Goal: Task Accomplishment & Management: Manage account settings

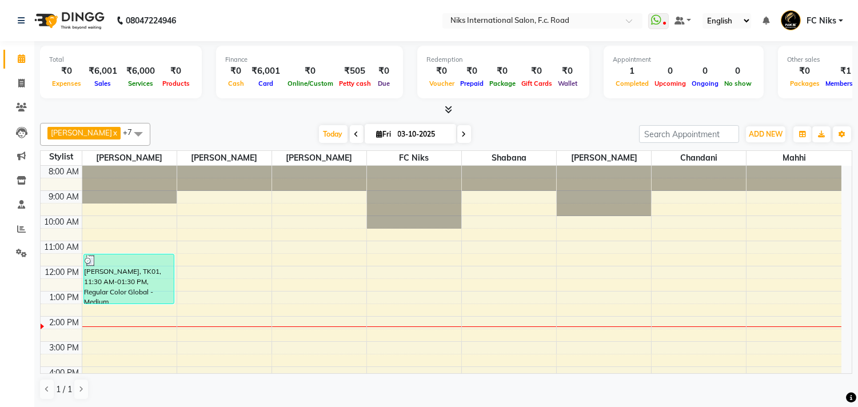
click at [379, 133] on span "Fri" at bounding box center [384, 134] width 21 height 9
select select "10"
select select "2025"
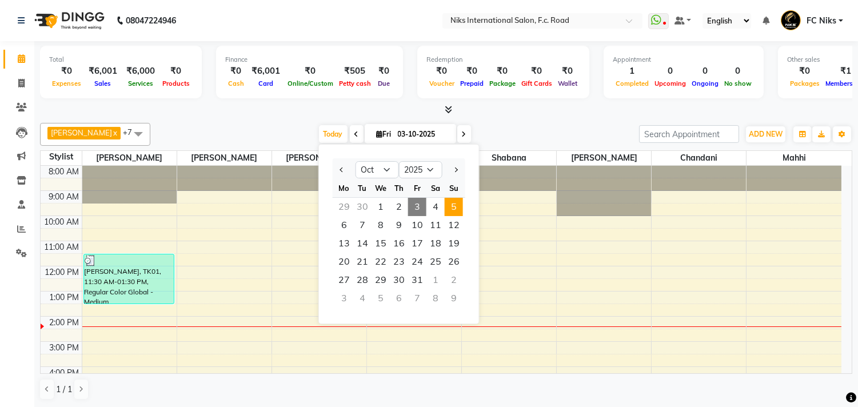
click at [452, 205] on span "5" at bounding box center [454, 207] width 18 height 18
type input "05-10-2025"
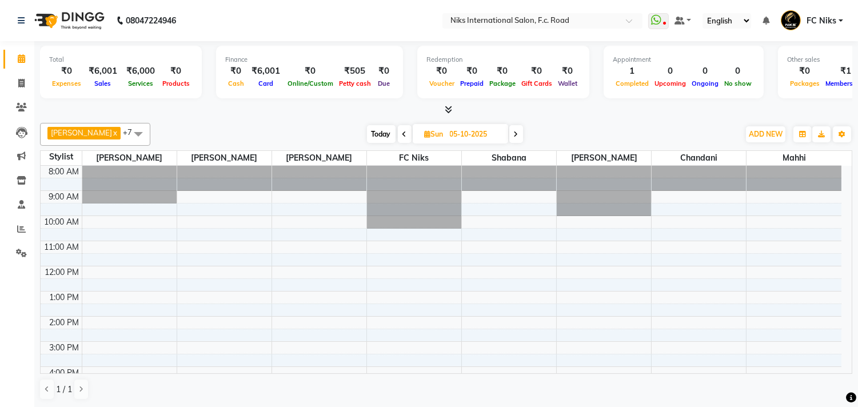
click at [90, 249] on div "8:00 AM 9:00 AM 10:00 AM 11:00 AM 12:00 PM 1:00 PM 2:00 PM 3:00 PM 4:00 PM 5:00…" at bounding box center [441, 354] width 801 height 377
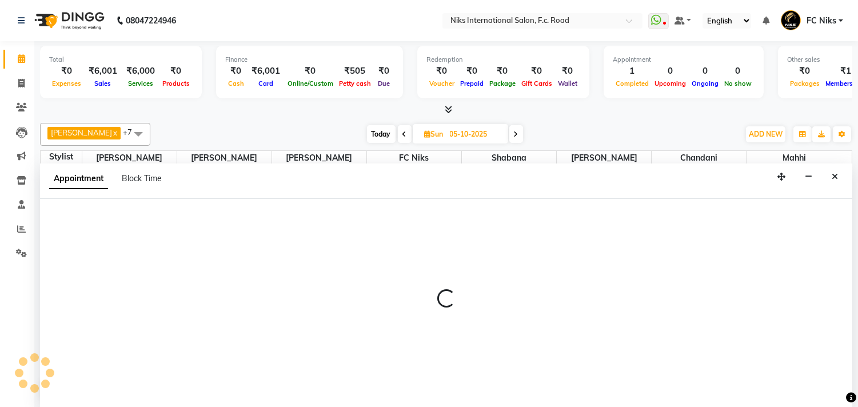
scroll to position [1, 0]
select select "159"
select select "660"
select select "tentative"
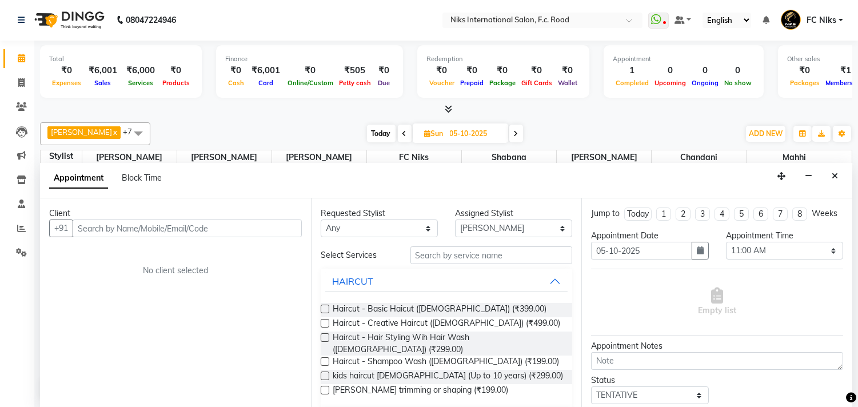
click at [156, 230] on input "text" at bounding box center [187, 228] width 229 height 18
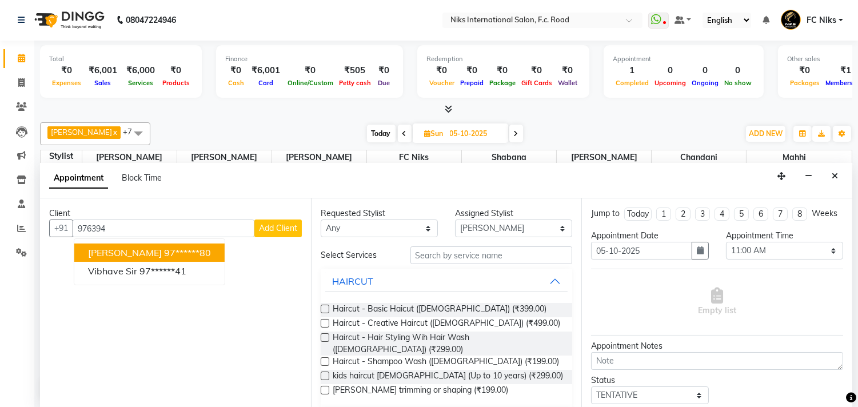
click at [172, 256] on ngb-highlight "97******80" at bounding box center [187, 252] width 47 height 11
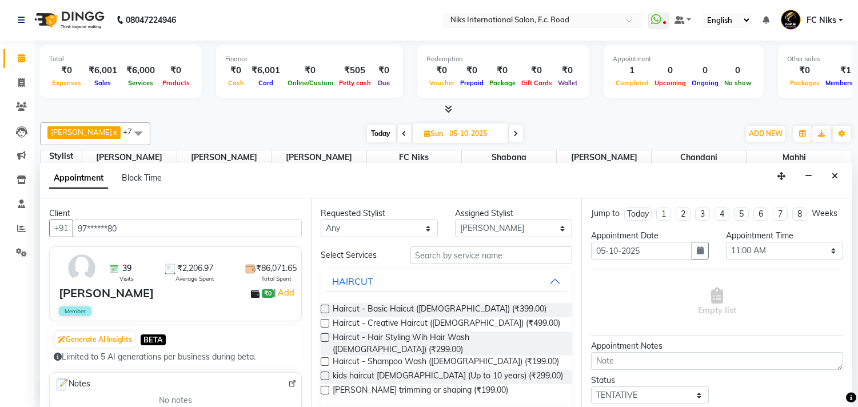
type input "97******80"
click at [442, 258] on input "text" at bounding box center [491, 255] width 162 height 18
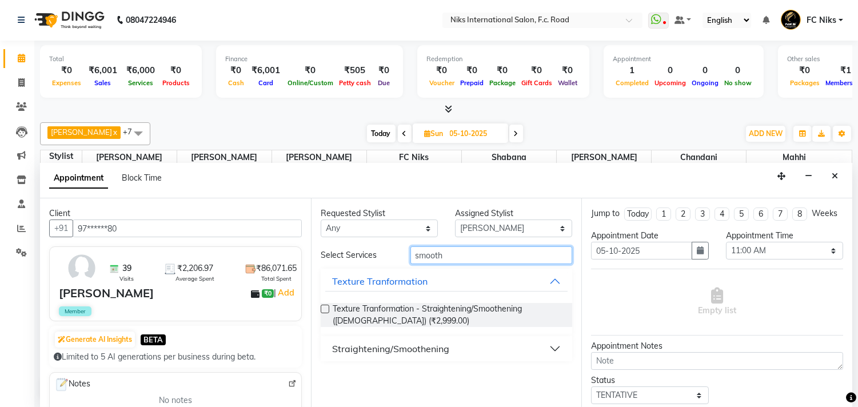
type input "smooth"
click at [415, 346] on div "Straightening/Smoothening" at bounding box center [390, 349] width 117 height 14
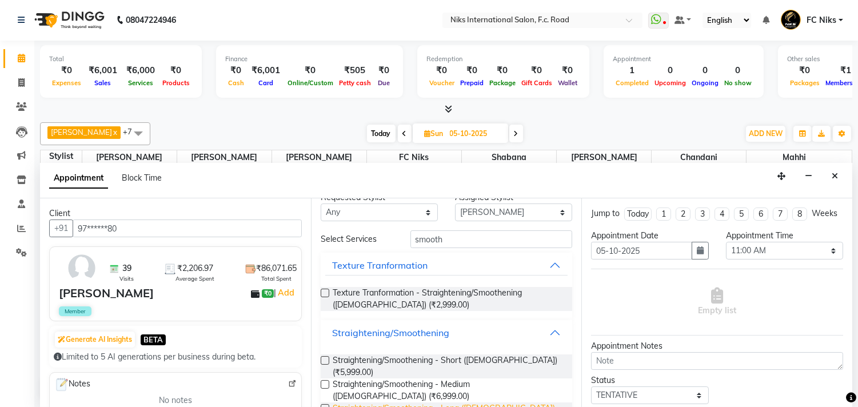
scroll to position [24, 0]
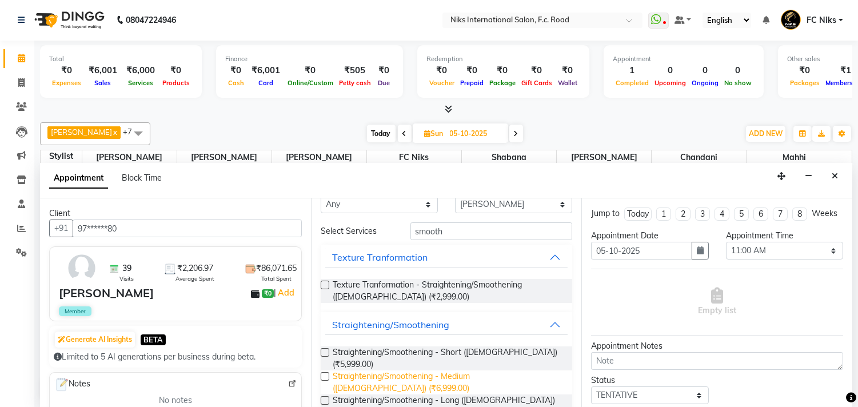
click at [475, 370] on span "Straightening/Smoothening - Medium ([DEMOGRAPHIC_DATA]) (₹6,999.00)" at bounding box center [448, 382] width 231 height 24
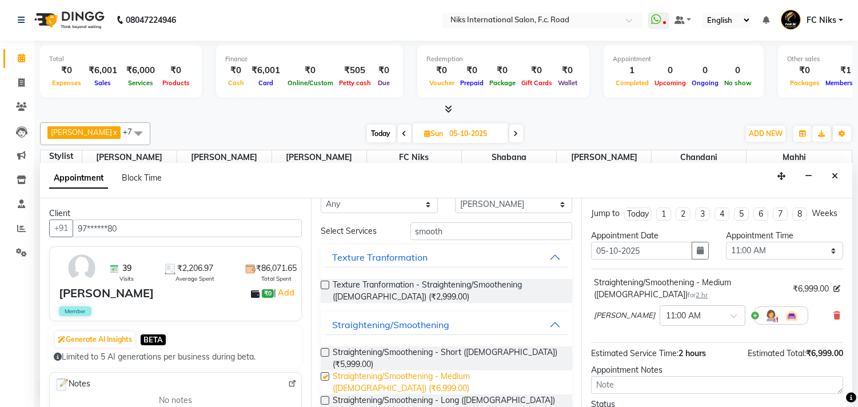
checkbox input "false"
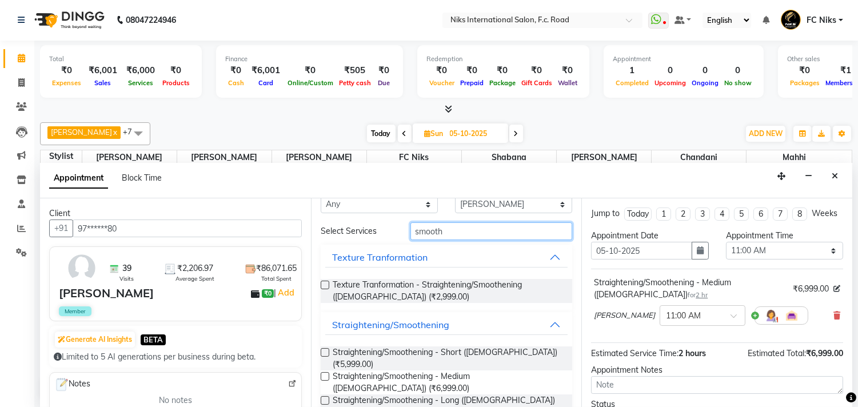
click at [455, 226] on input "smooth" at bounding box center [491, 231] width 162 height 18
type input "s"
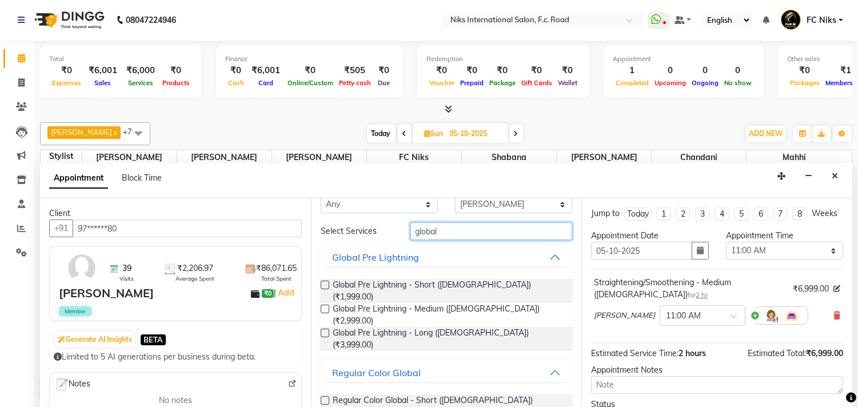
type input "global"
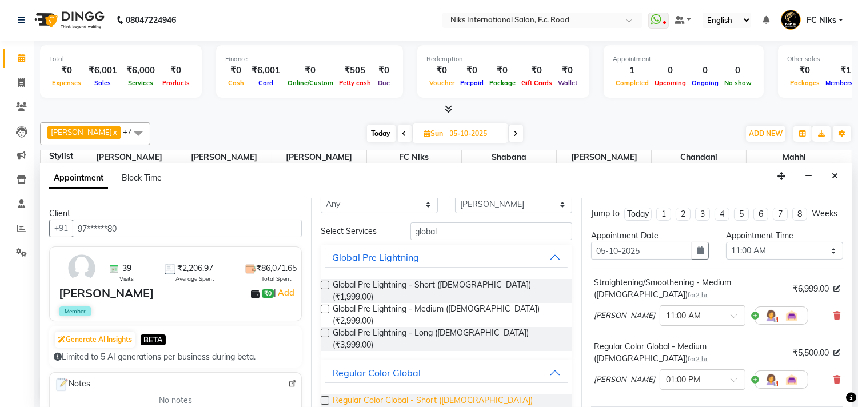
checkbox input "false"
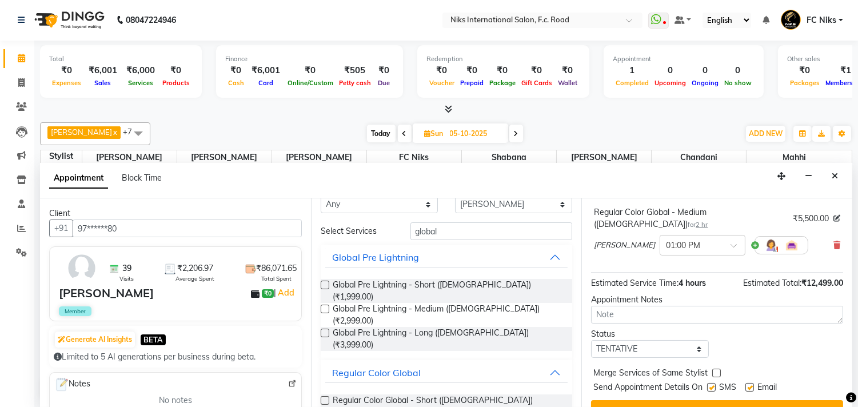
scroll to position [155, 0]
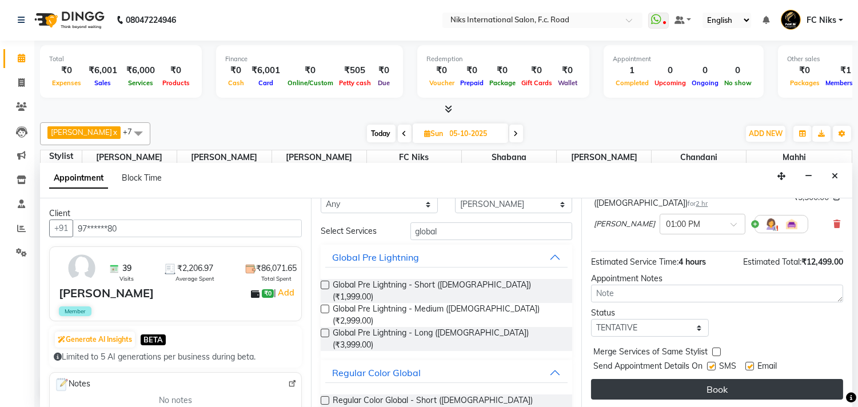
click at [735, 383] on button "Book" at bounding box center [717, 389] width 252 height 21
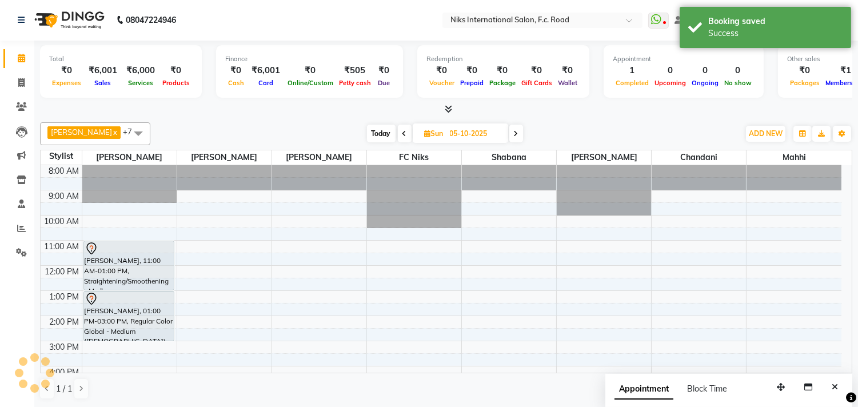
scroll to position [0, 0]
click at [838, 391] on button "Close" at bounding box center [834, 388] width 17 height 18
click at [374, 129] on span "Today" at bounding box center [381, 134] width 29 height 18
type input "03-10-2025"
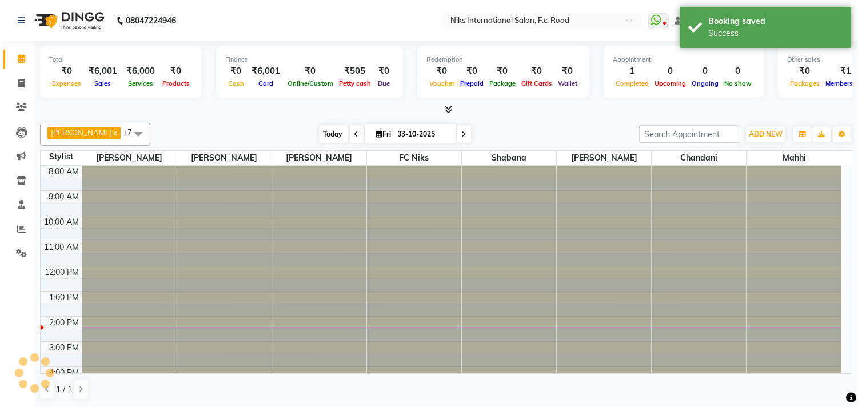
scroll to position [151, 0]
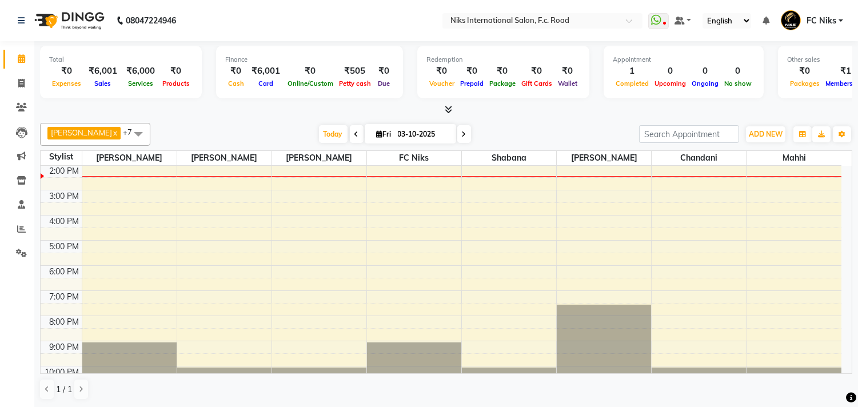
click at [375, 127] on span "[DATE]" at bounding box center [410, 133] width 91 height 19
click at [379, 133] on span "Fri" at bounding box center [384, 134] width 21 height 9
select select "10"
select select "2025"
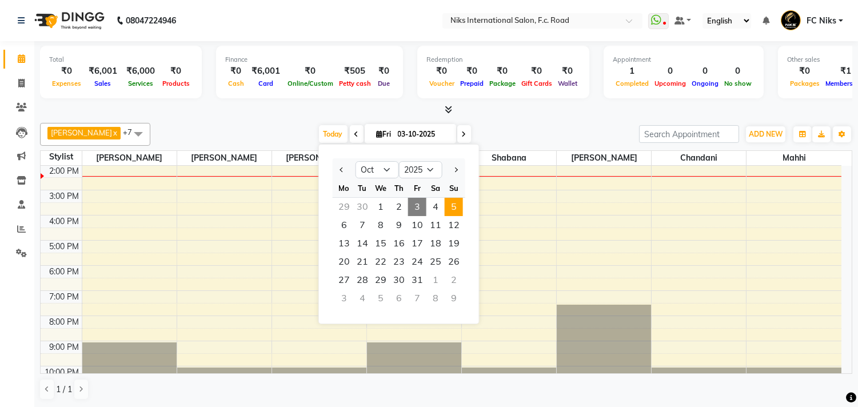
click at [456, 208] on span "5" at bounding box center [454, 207] width 18 height 18
type input "05-10-2025"
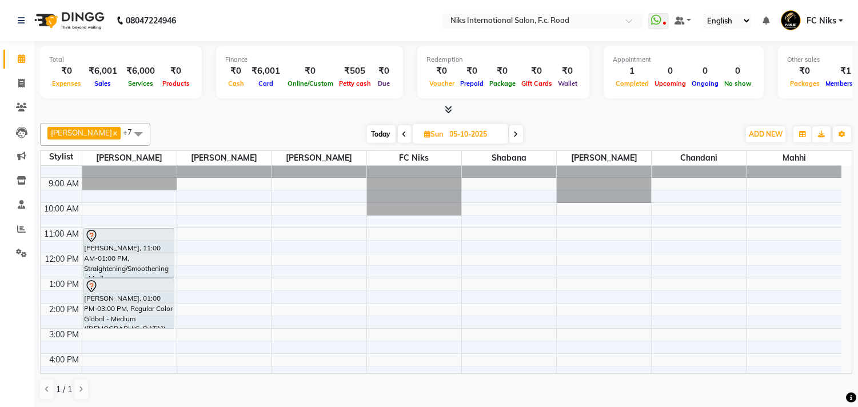
scroll to position [0, 0]
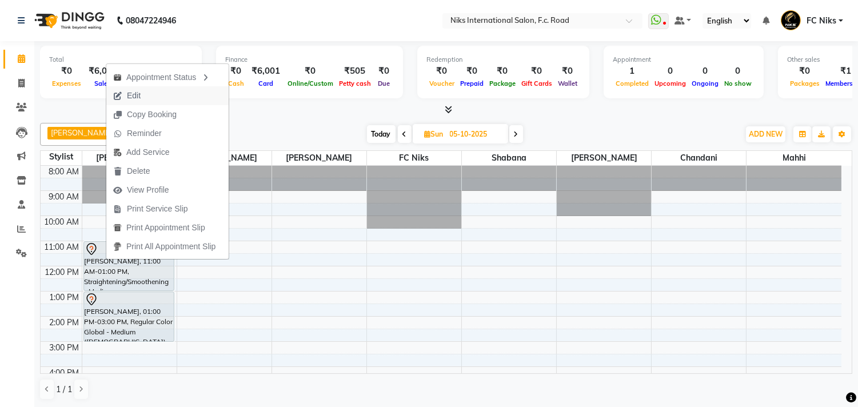
click at [133, 91] on span "Edit" at bounding box center [134, 96] width 14 height 12
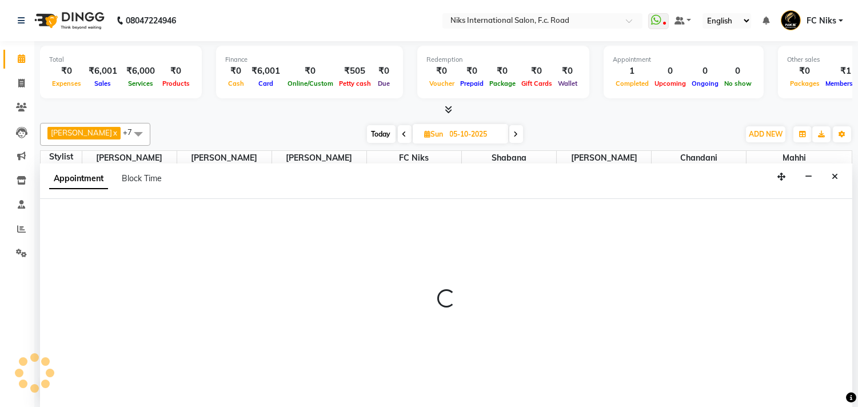
scroll to position [1, 0]
select select "tentative"
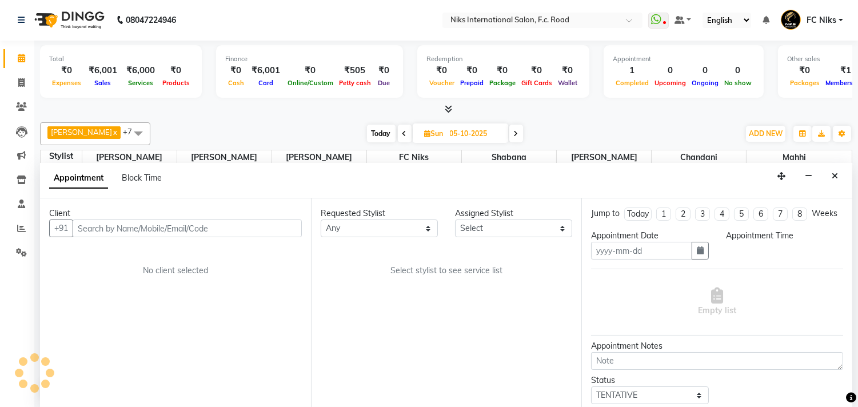
type input "05-10-2025"
select select "159"
select select "660"
select select "217"
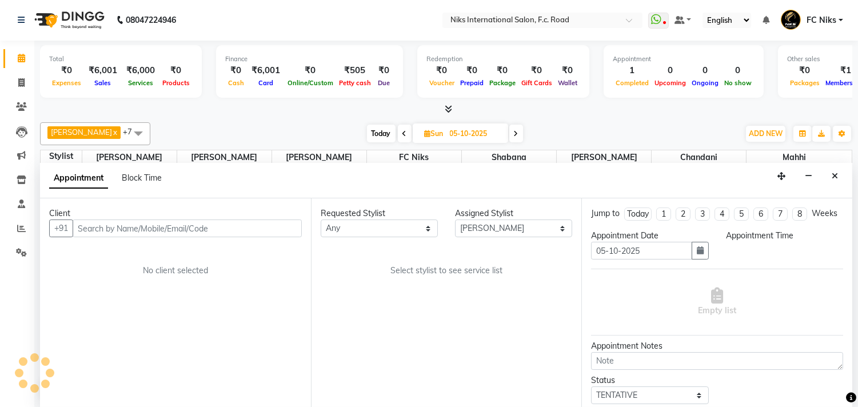
select select "217"
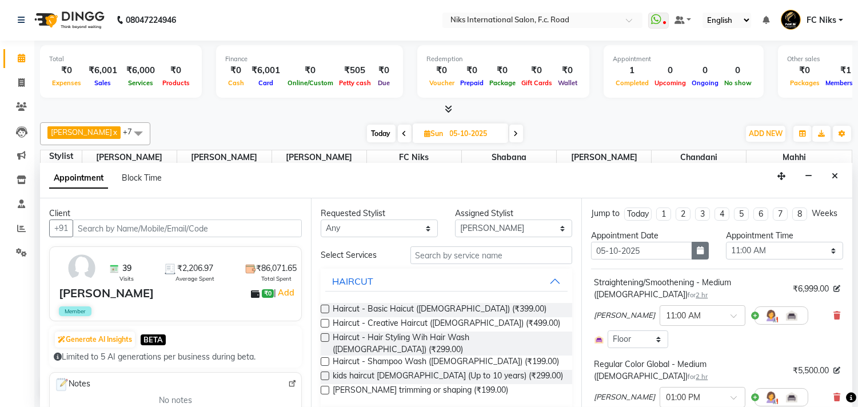
click at [697, 254] on icon "button" at bounding box center [700, 250] width 7 height 8
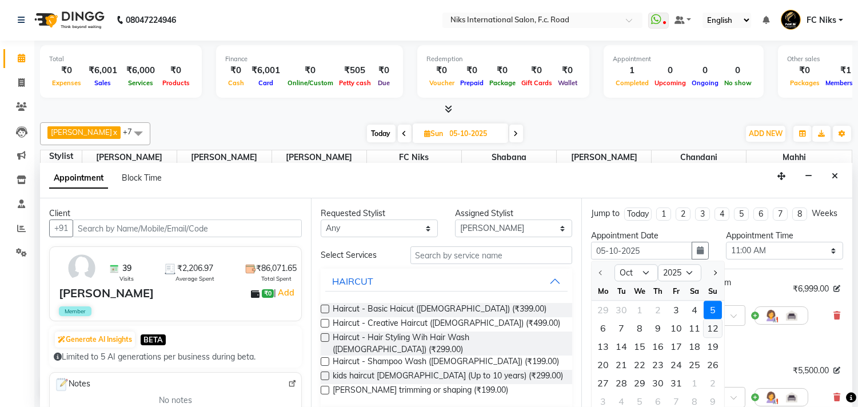
click at [711, 335] on div "12" at bounding box center [712, 328] width 18 height 18
type input "[DATE]"
select select "660"
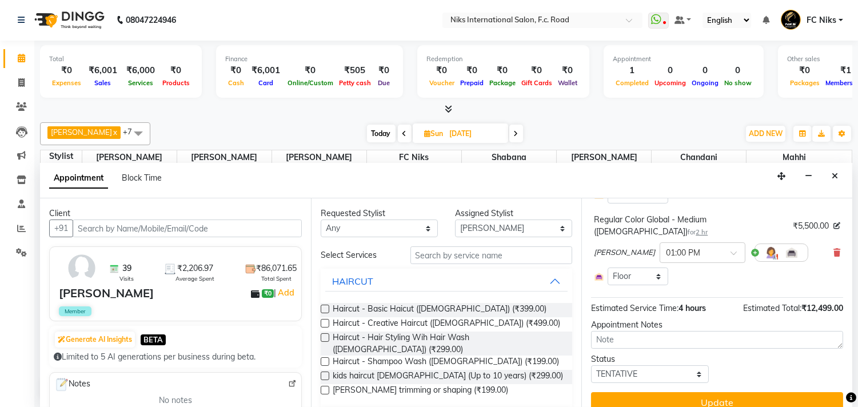
scroll to position [158, 0]
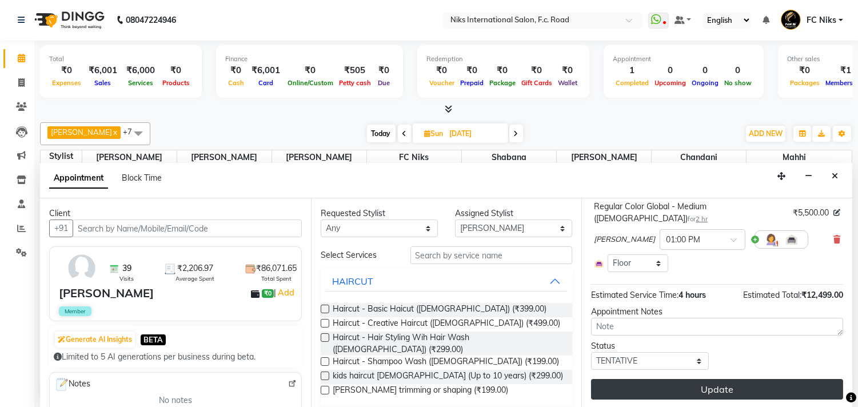
click at [725, 387] on button "Update" at bounding box center [717, 389] width 252 height 21
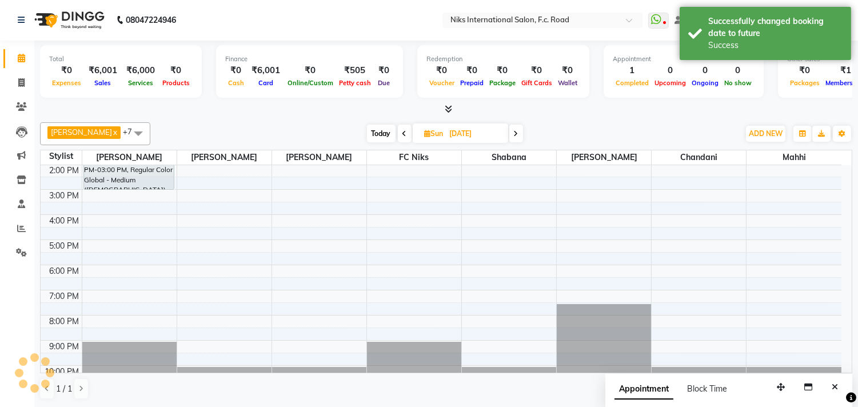
scroll to position [0, 0]
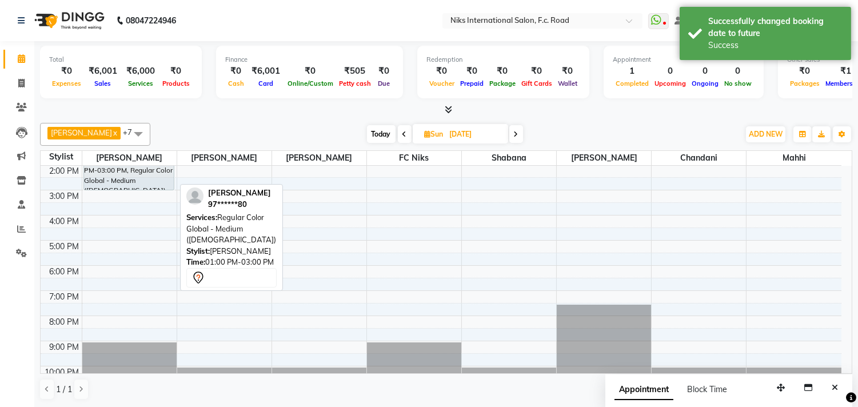
click at [115, 176] on div "[PERSON_NAME], 01:00 PM-03:00 PM, Regular Color Global - Medium ([DEMOGRAPHIC_D…" at bounding box center [129, 165] width 90 height 49
select select "7"
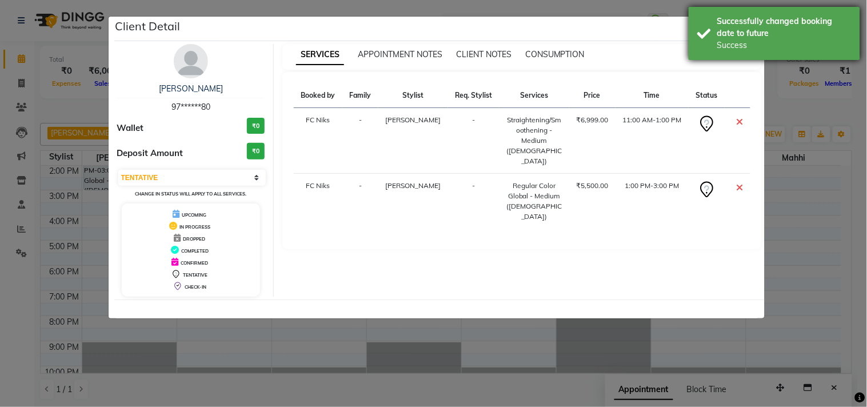
click at [746, 41] on div "Success" at bounding box center [784, 45] width 134 height 12
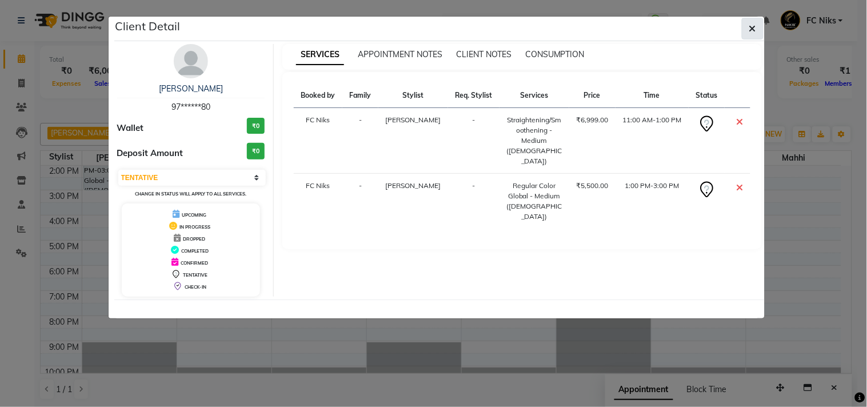
click at [756, 26] on button "button" at bounding box center [753, 29] width 22 height 22
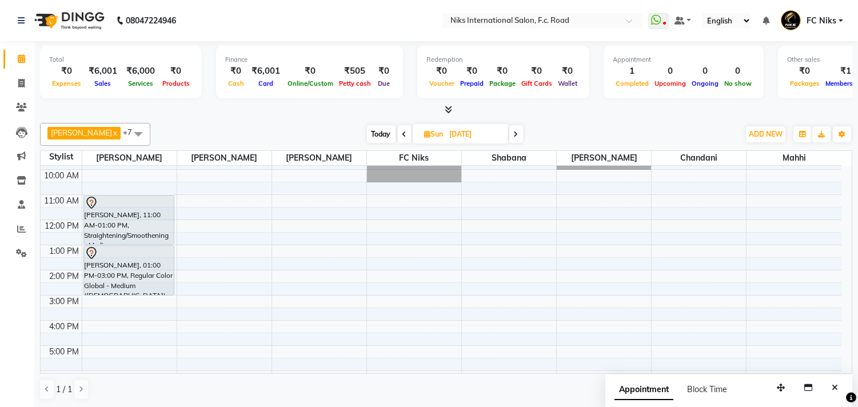
scroll to position [46, 0]
click at [429, 132] on icon at bounding box center [428, 133] width 6 height 7
select select "10"
select select "2025"
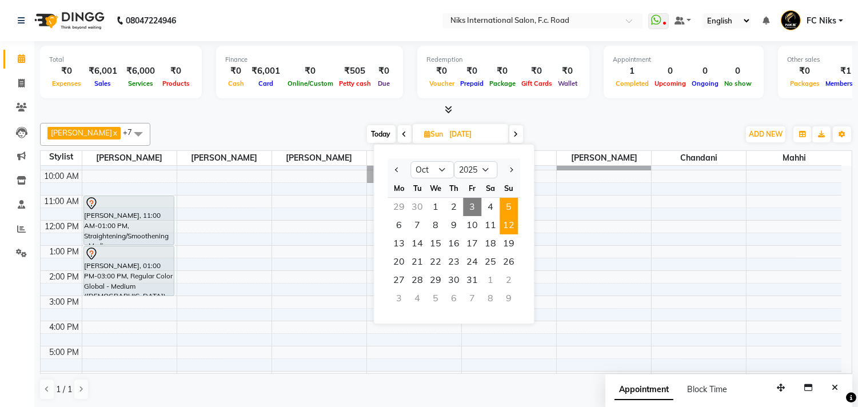
click at [510, 209] on span "5" at bounding box center [508, 207] width 18 height 18
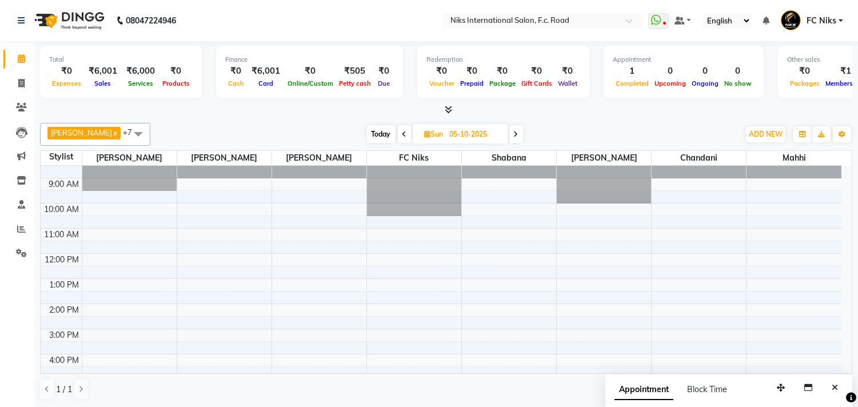
scroll to position [3, 0]
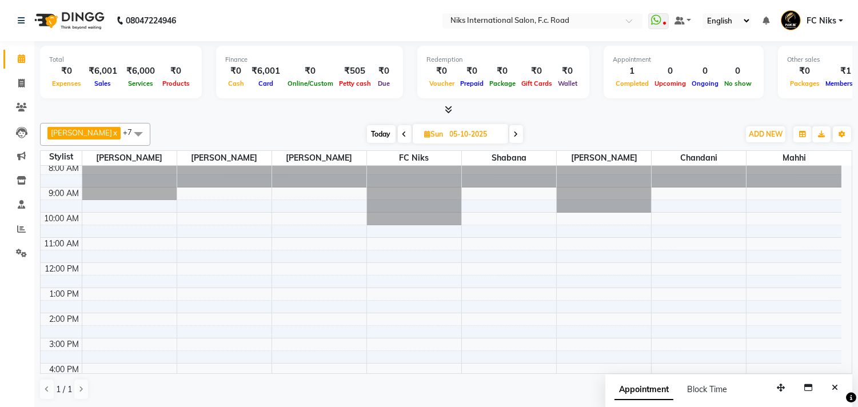
click at [381, 130] on span "Today" at bounding box center [381, 134] width 29 height 18
type input "03-10-2025"
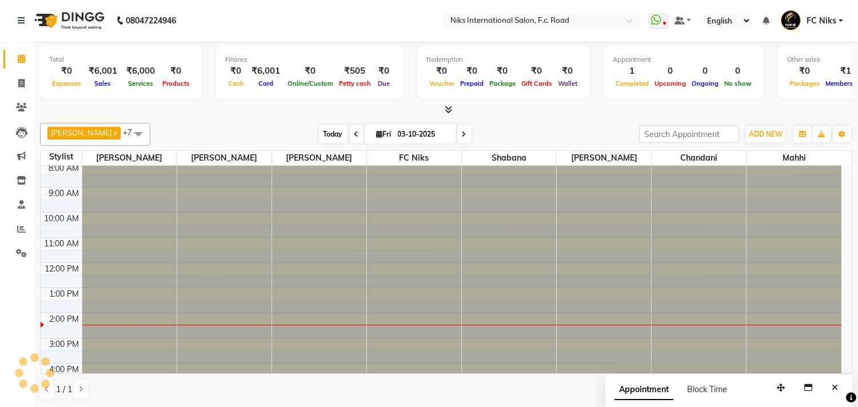
scroll to position [151, 0]
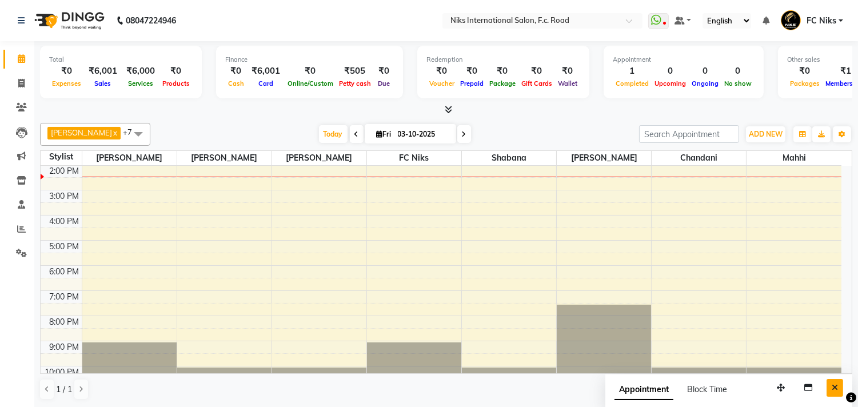
click at [833, 393] on button "Close" at bounding box center [834, 388] width 17 height 18
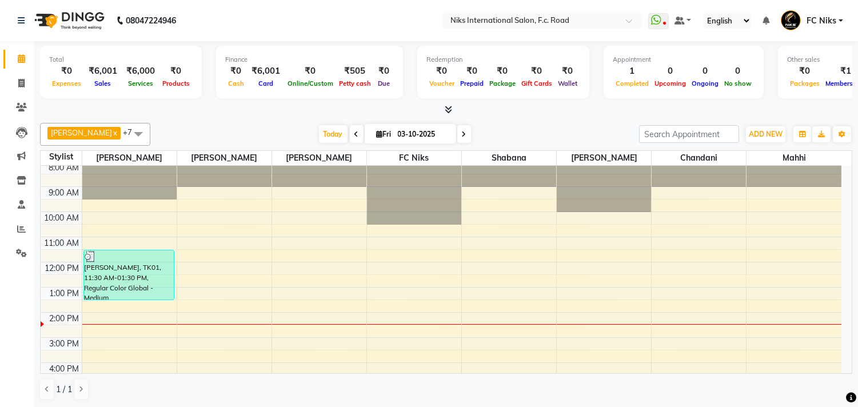
scroll to position [0, 0]
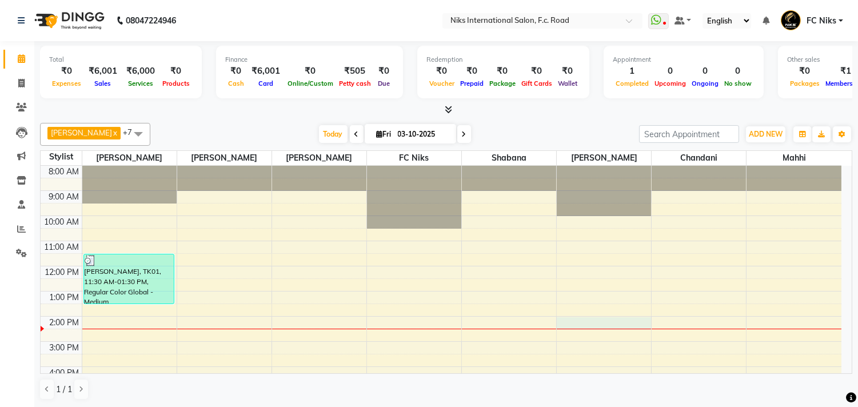
click at [574, 323] on div "8:00 AM 9:00 AM 10:00 AM 11:00 AM 12:00 PM 1:00 PM 2:00 PM 3:00 PM 4:00 PM 5:00…" at bounding box center [441, 354] width 801 height 377
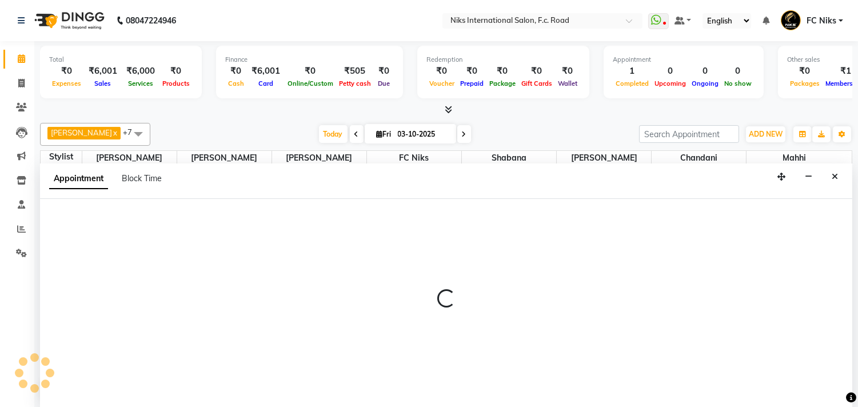
scroll to position [1, 0]
select select "160"
select select "tentative"
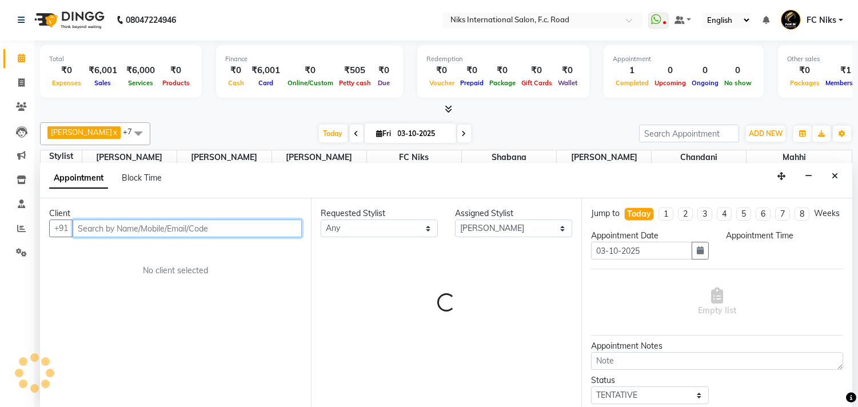
select select "840"
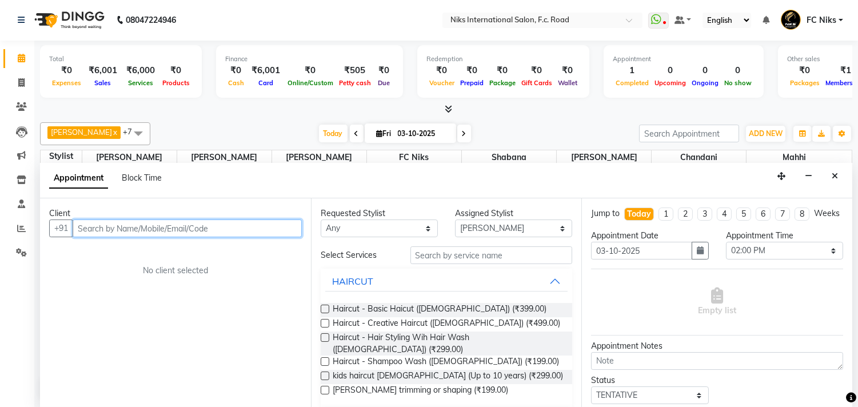
click at [111, 221] on input "text" at bounding box center [187, 228] width 229 height 18
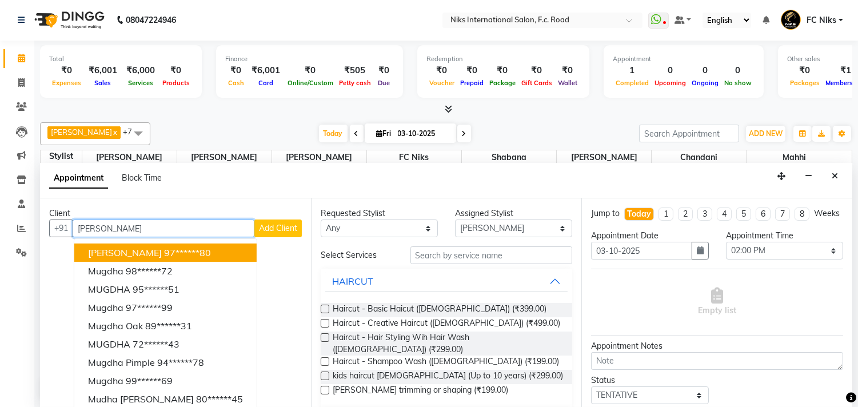
click at [130, 250] on span "[PERSON_NAME]" at bounding box center [125, 252] width 74 height 11
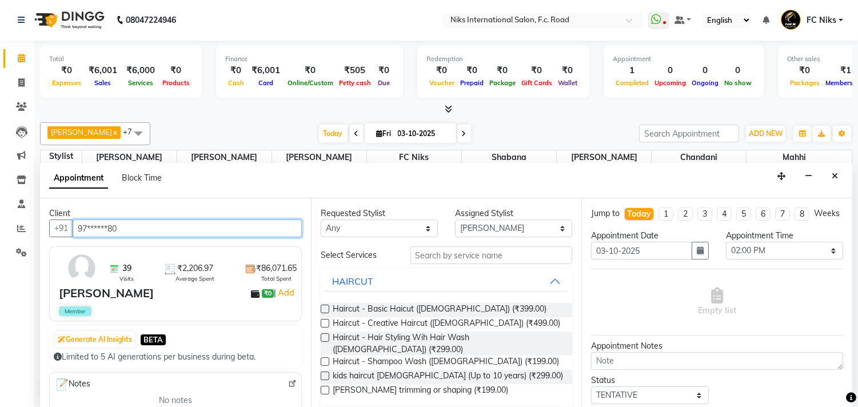
type input "97******80"
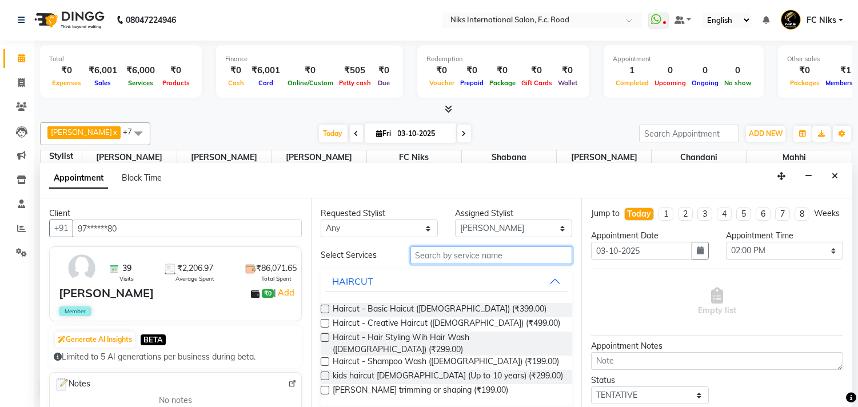
click at [448, 253] on input "text" at bounding box center [491, 255] width 162 height 18
type input "y"
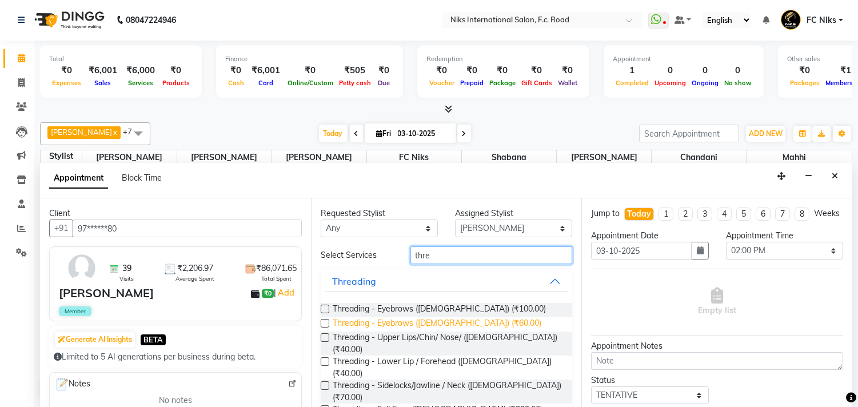
type input "thre"
click at [415, 323] on span "Threading - Eyebrows ([DEMOGRAPHIC_DATA]) (₹60.00)" at bounding box center [437, 324] width 209 height 14
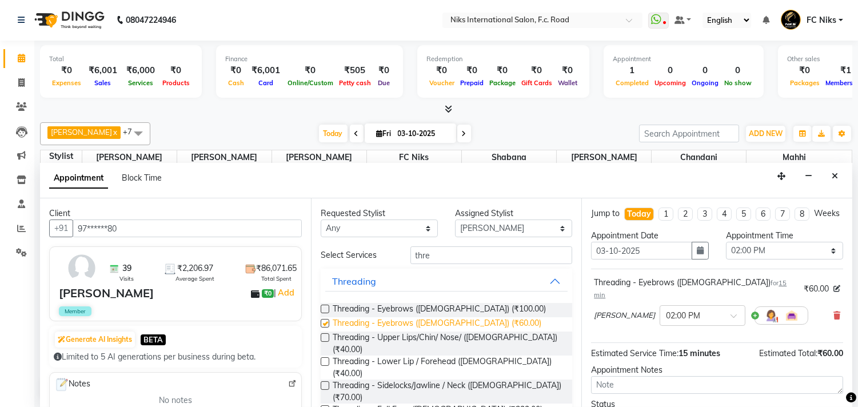
checkbox input "false"
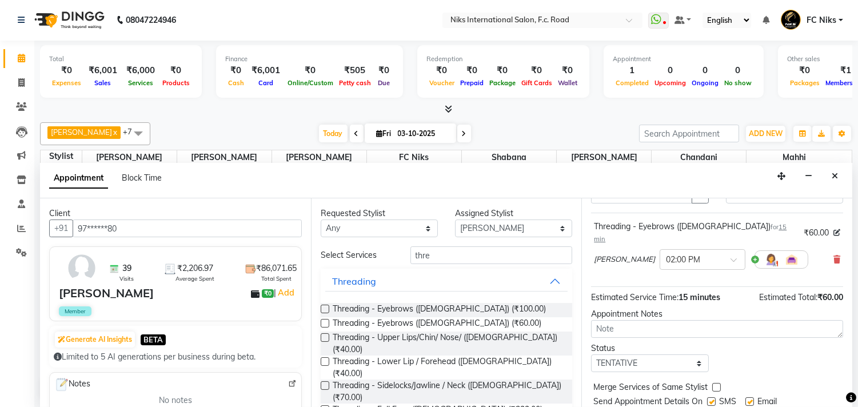
scroll to position [92, 0]
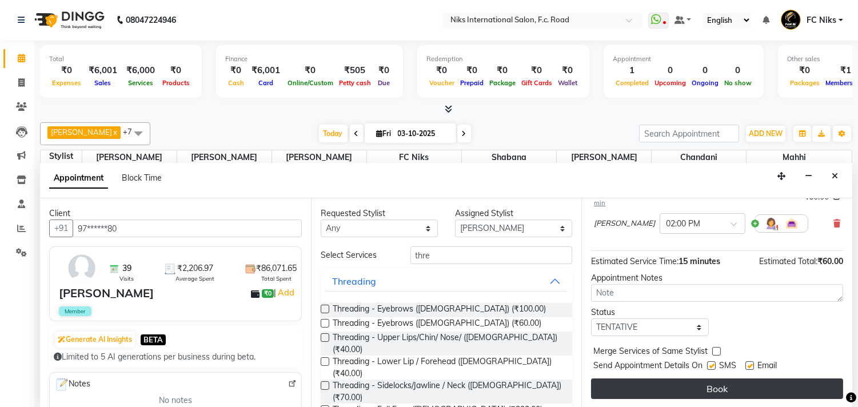
click at [682, 384] on button "Book" at bounding box center [717, 388] width 252 height 21
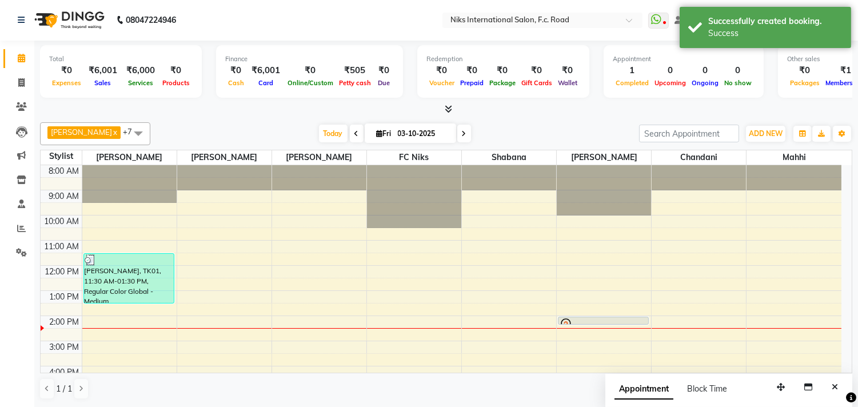
scroll to position [0, 0]
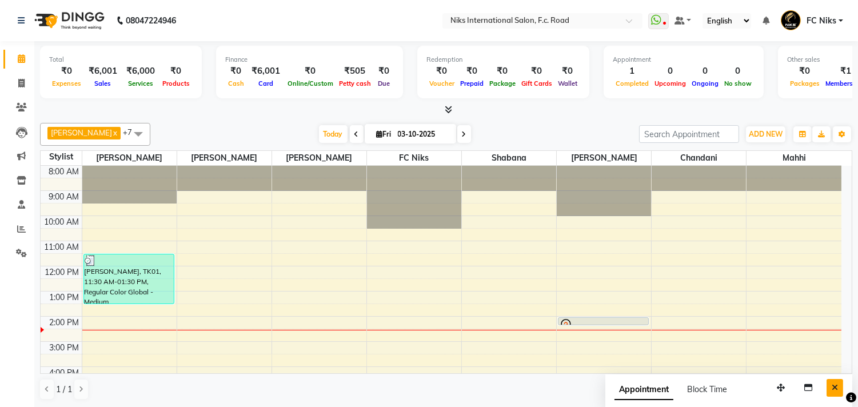
click at [831, 392] on button "Close" at bounding box center [834, 388] width 17 height 18
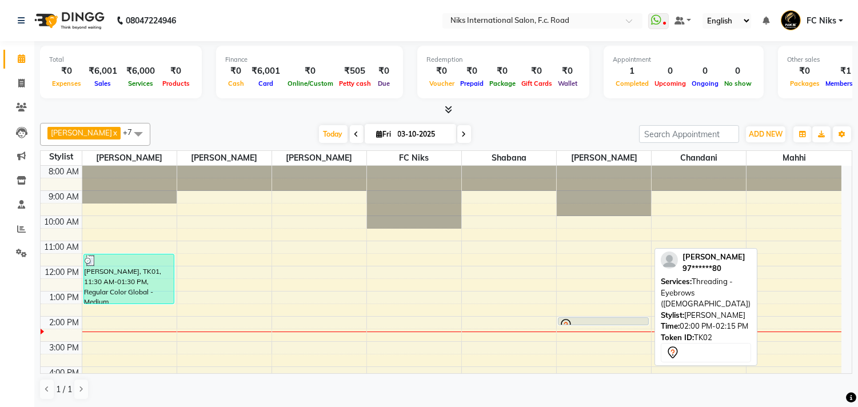
click at [581, 321] on div at bounding box center [603, 325] width 89 height 14
select select "7"
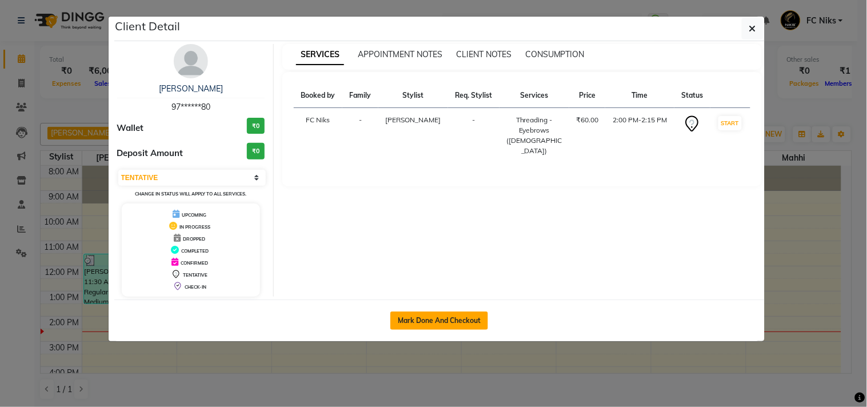
click at [391, 313] on button "Mark Done And Checkout" at bounding box center [439, 320] width 98 height 18
select select "service"
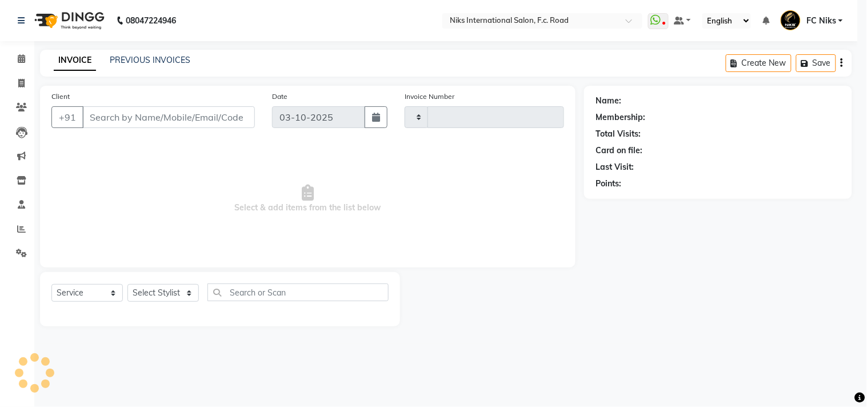
type input "2165"
select select "7"
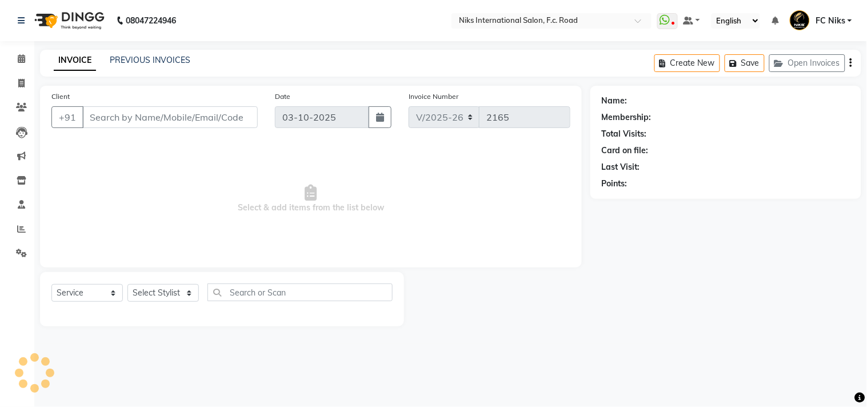
type input "97******80"
select select "160"
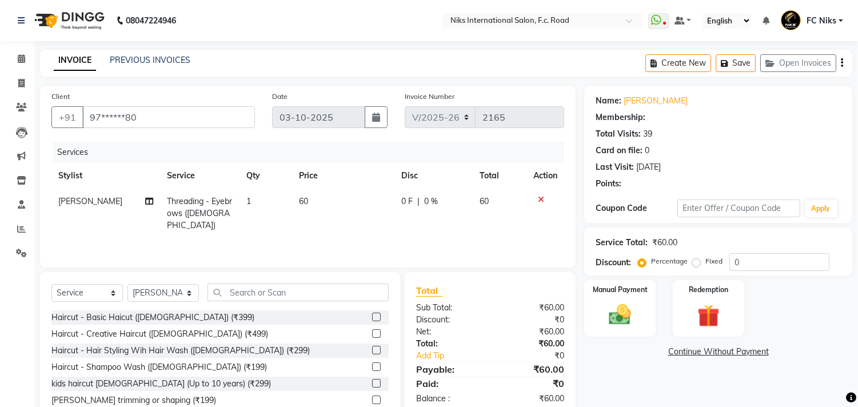
select select "1: Object"
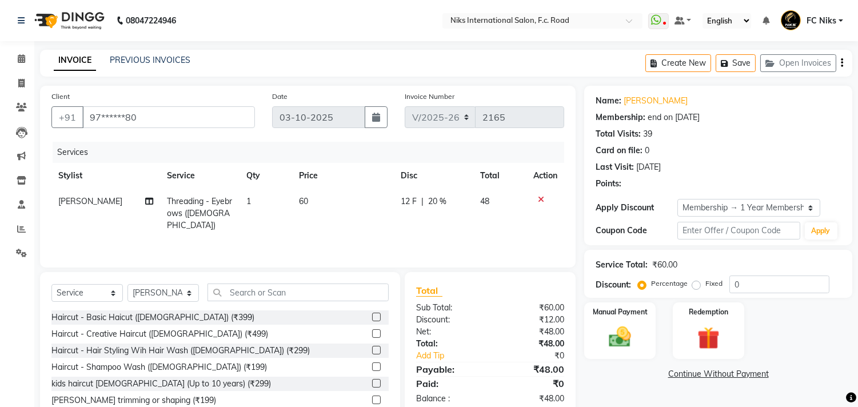
type input "20"
click at [254, 290] on input "text" at bounding box center [297, 292] width 181 height 18
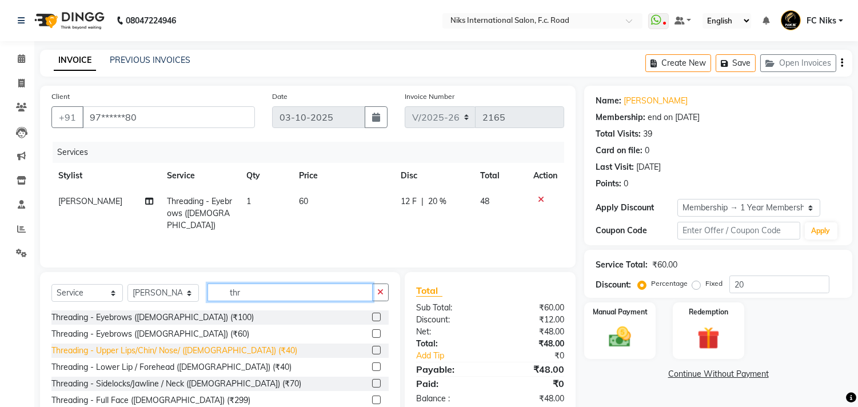
type input "thr"
click at [129, 350] on div "Threading - Upper Lips/Chin/ Nose/ ([DEMOGRAPHIC_DATA]) (₹40)" at bounding box center [174, 351] width 246 height 12
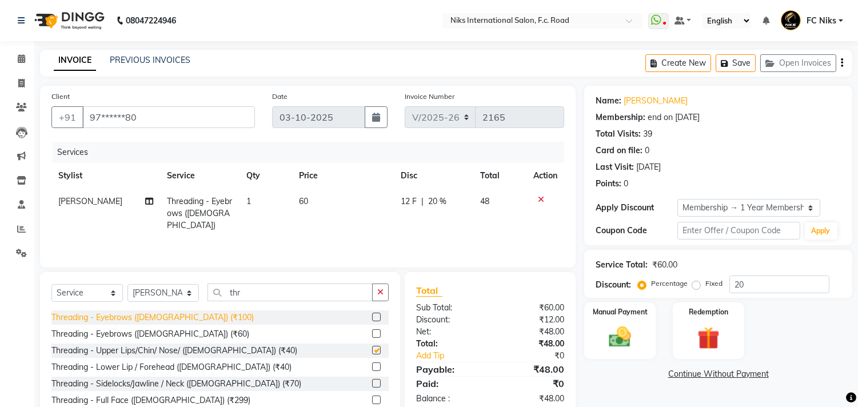
checkbox input "false"
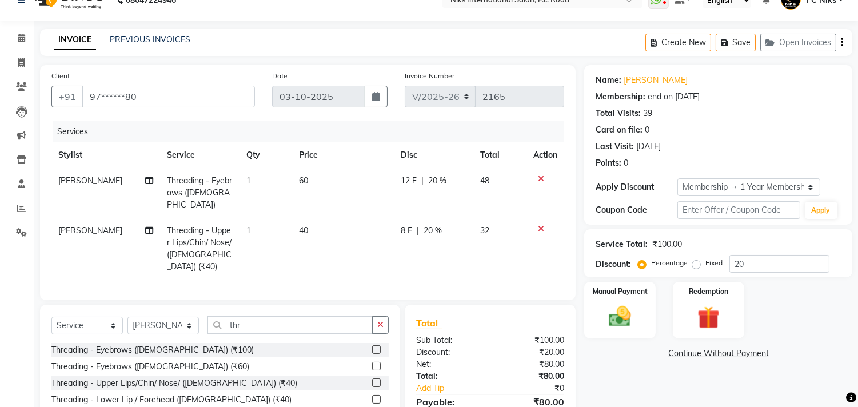
scroll to position [42, 0]
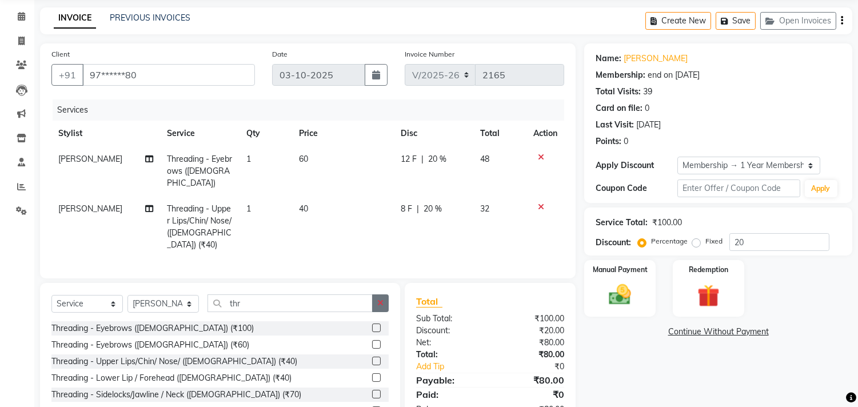
click at [382, 299] on icon "button" at bounding box center [380, 303] width 6 height 8
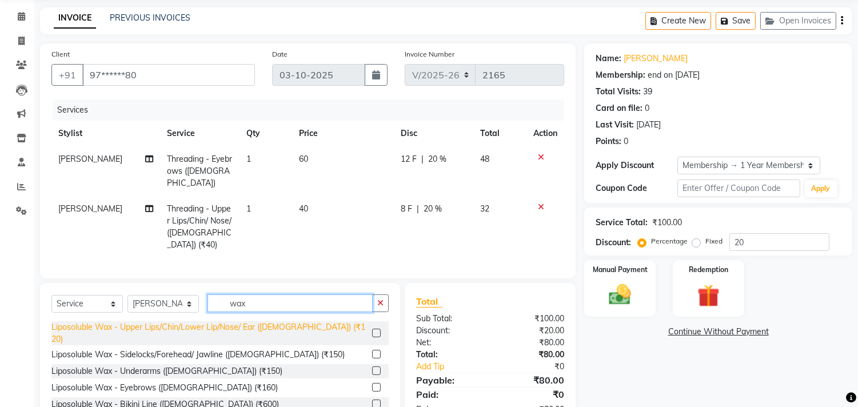
type input "wax"
click at [195, 321] on div "Liposoluble Wax - Upper Lips/Chin/Lower Lip/Nose/ Ear ([DEMOGRAPHIC_DATA]) (₹12…" at bounding box center [209, 333] width 316 height 24
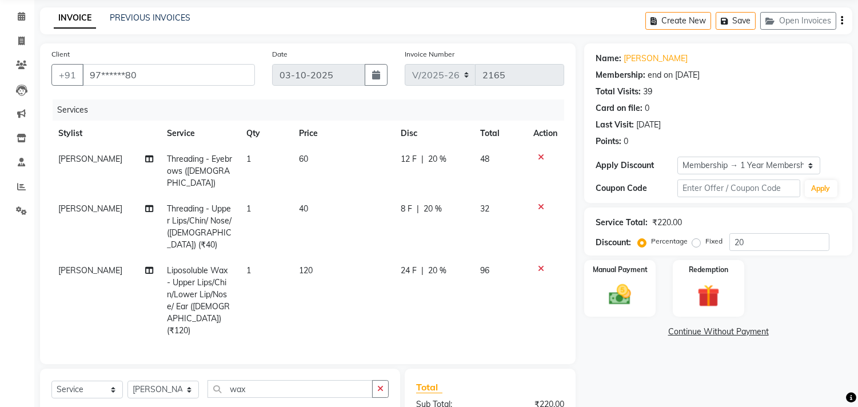
checkbox input "false"
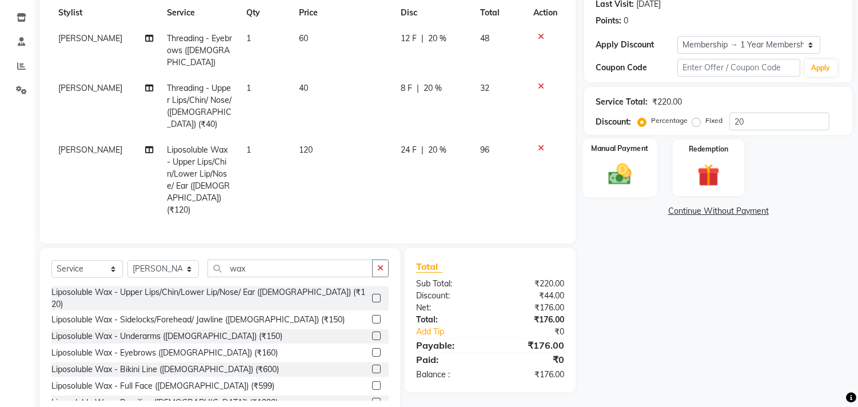
click at [619, 158] on div "Manual Payment" at bounding box center [620, 167] width 74 height 58
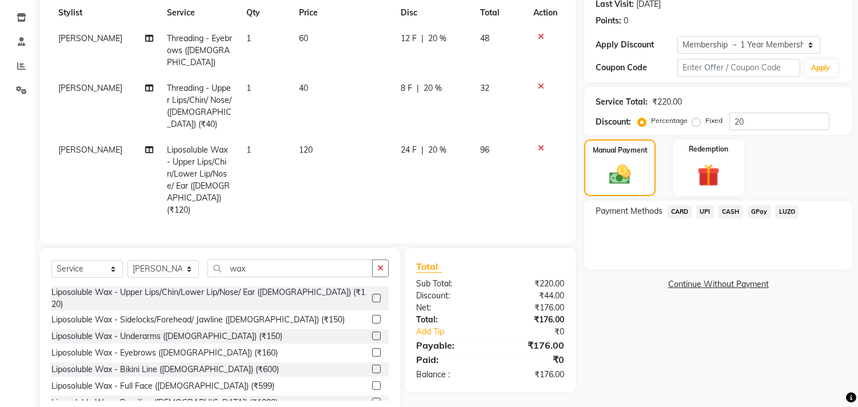
click at [675, 213] on span "CARD" at bounding box center [679, 211] width 25 height 13
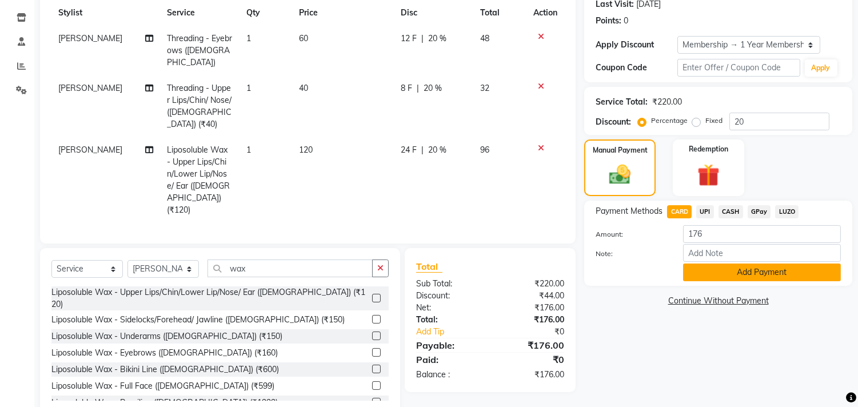
click at [707, 278] on button "Add Payment" at bounding box center [762, 272] width 158 height 18
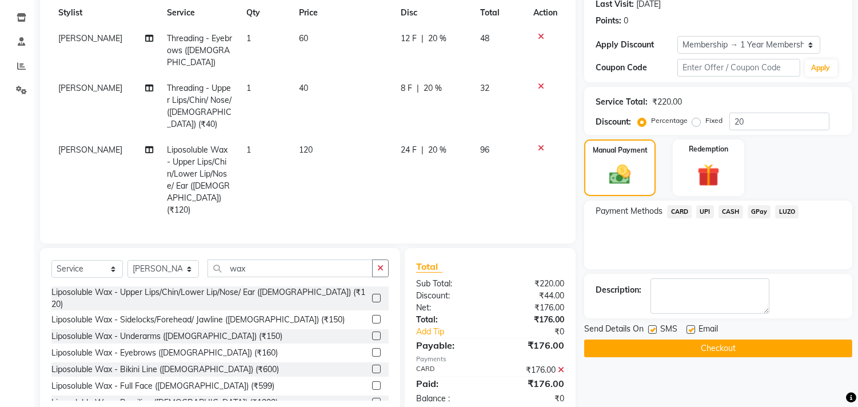
click at [751, 353] on button "Checkout" at bounding box center [718, 348] width 268 height 18
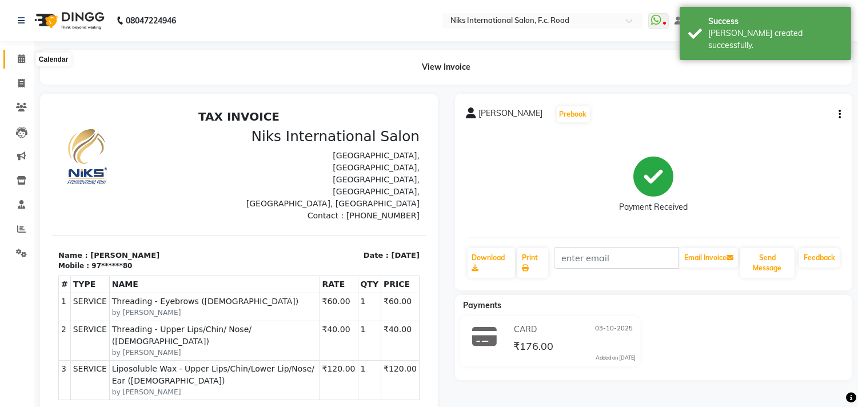
click at [18, 56] on icon at bounding box center [21, 58] width 7 height 9
